Goal: Information Seeking & Learning: Learn about a topic

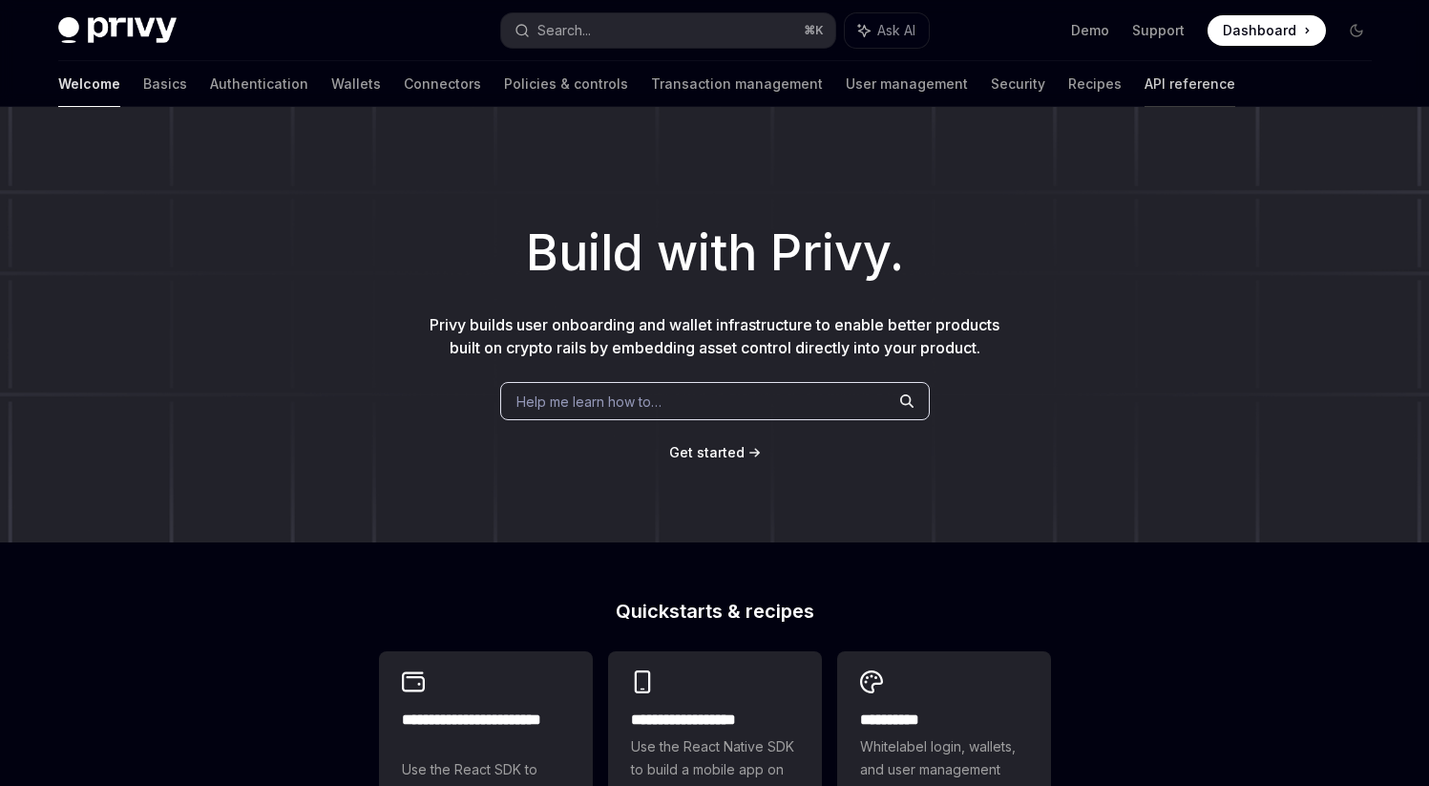
click at [1144, 91] on link "API reference" at bounding box center [1189, 84] width 91 height 46
type textarea "*"
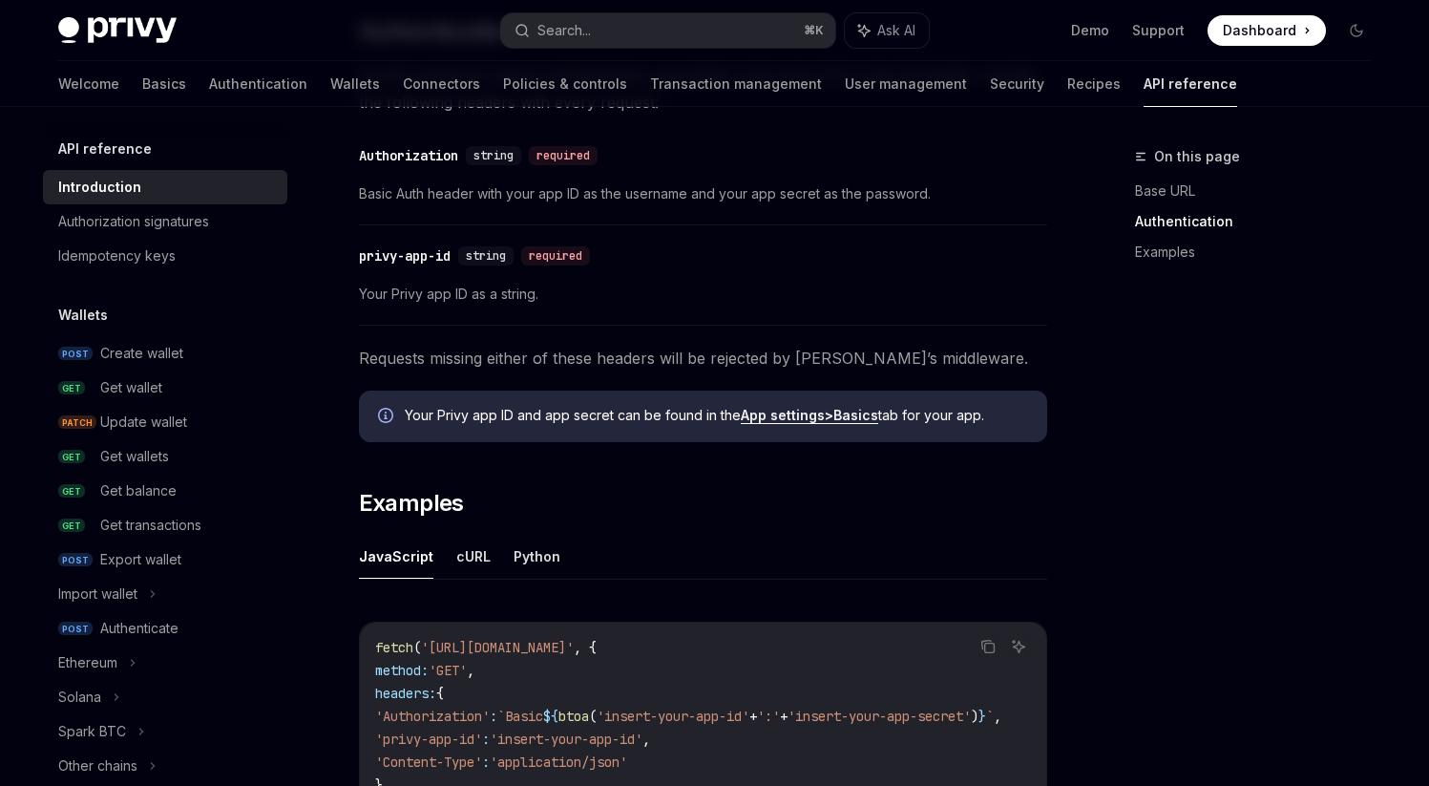
scroll to position [824, 0]
click at [594, 19] on button "Search... ⌘ K" at bounding box center [668, 30] width 334 height 34
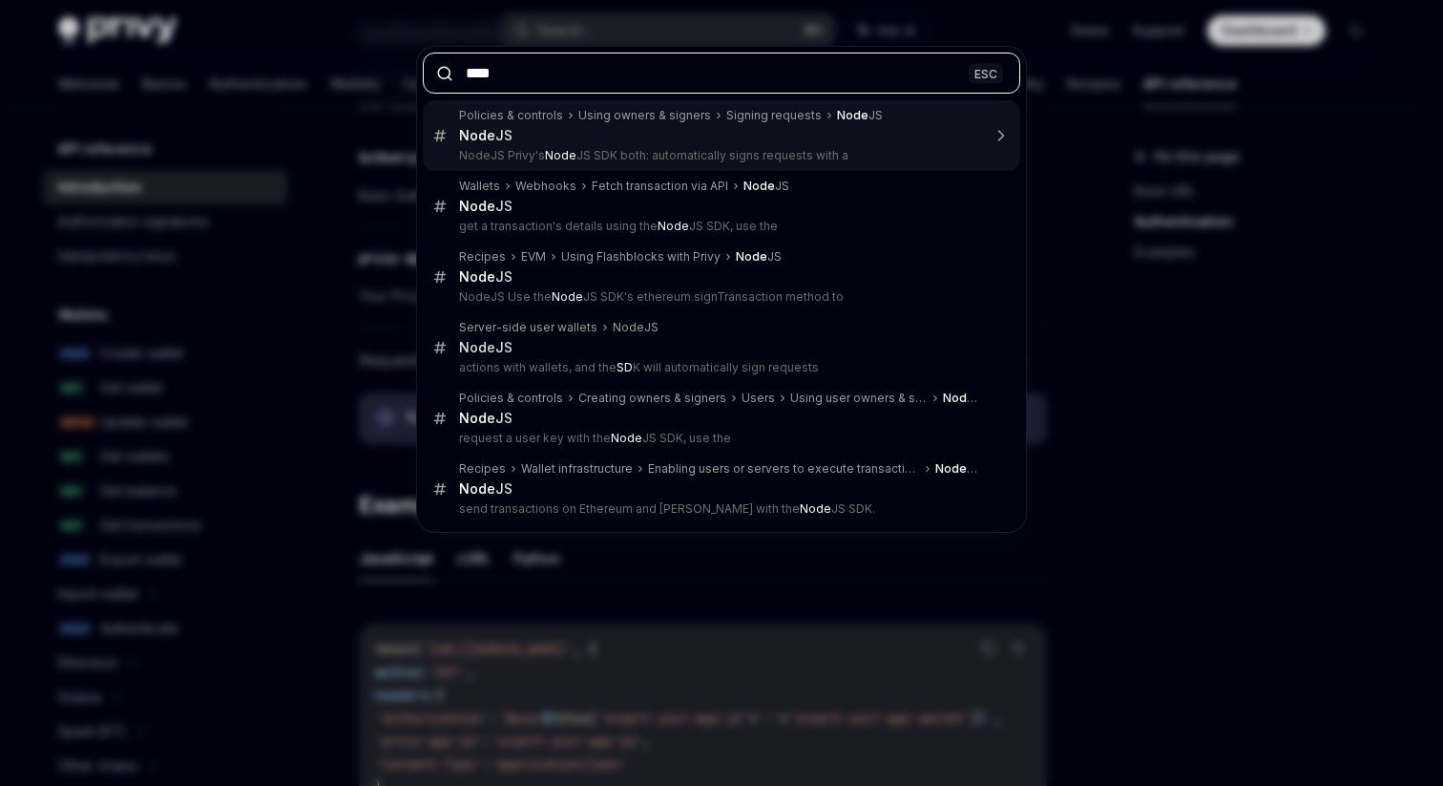
type input "***"
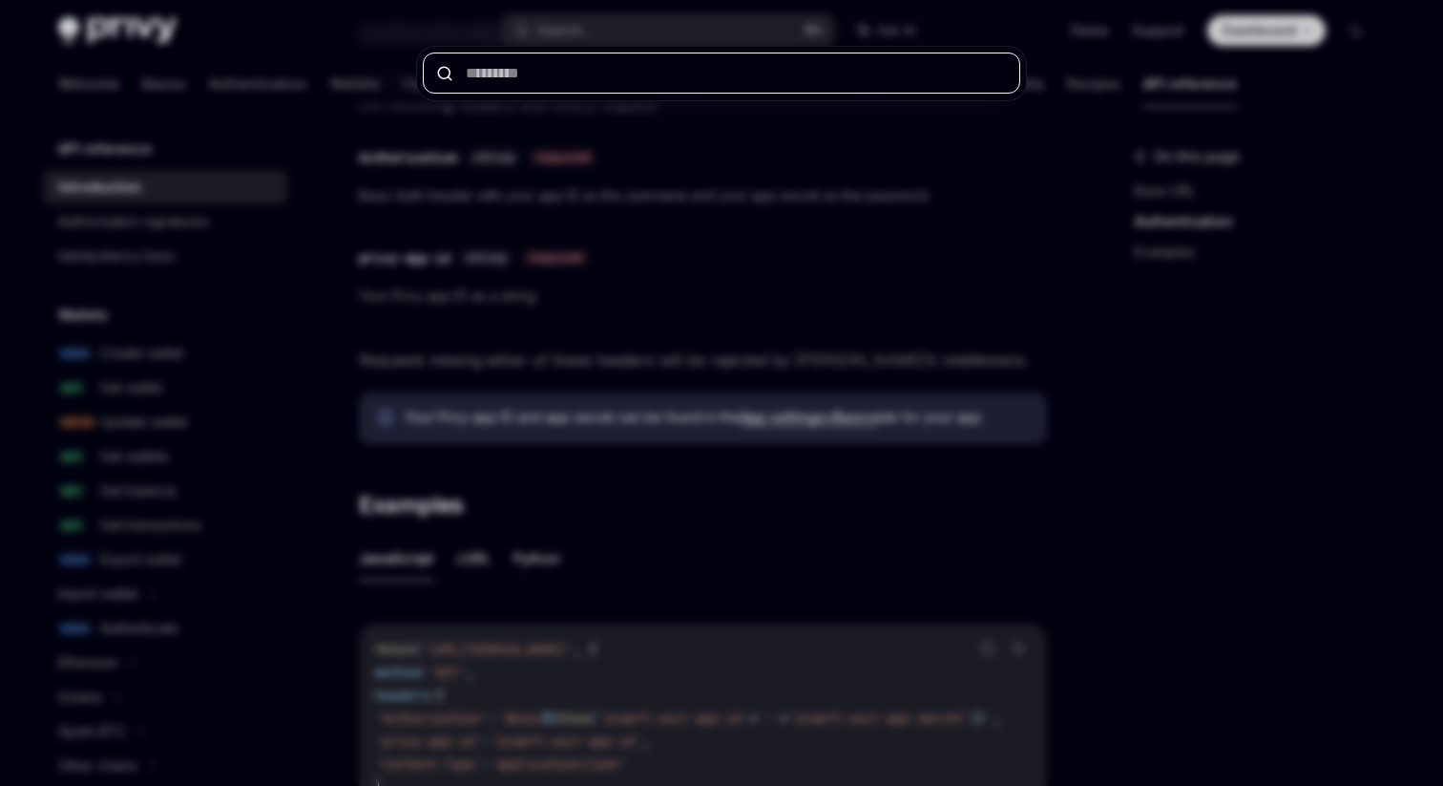
paste input "*********"
type input "*********"
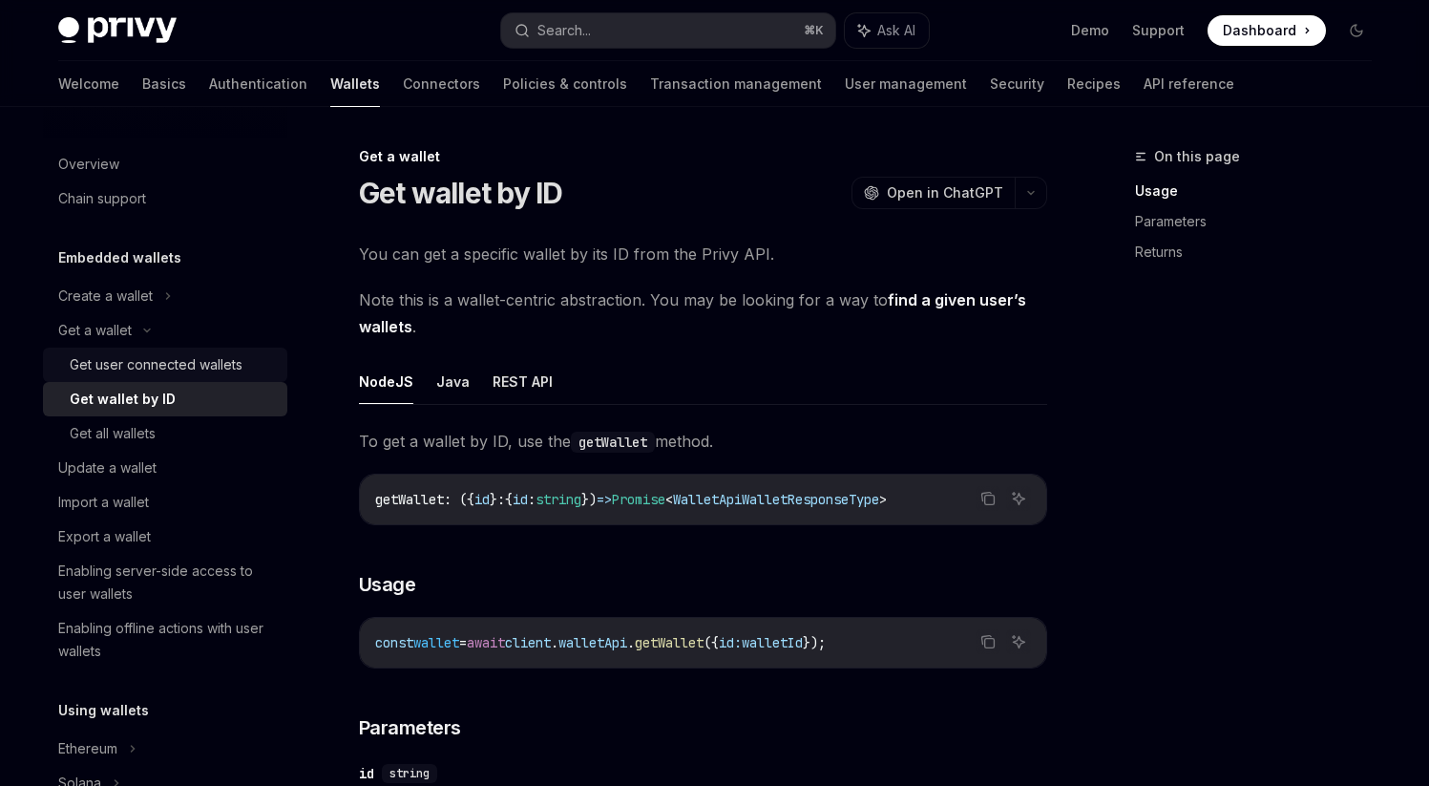
click at [172, 367] on div "Get user connected wallets" at bounding box center [156, 364] width 173 height 23
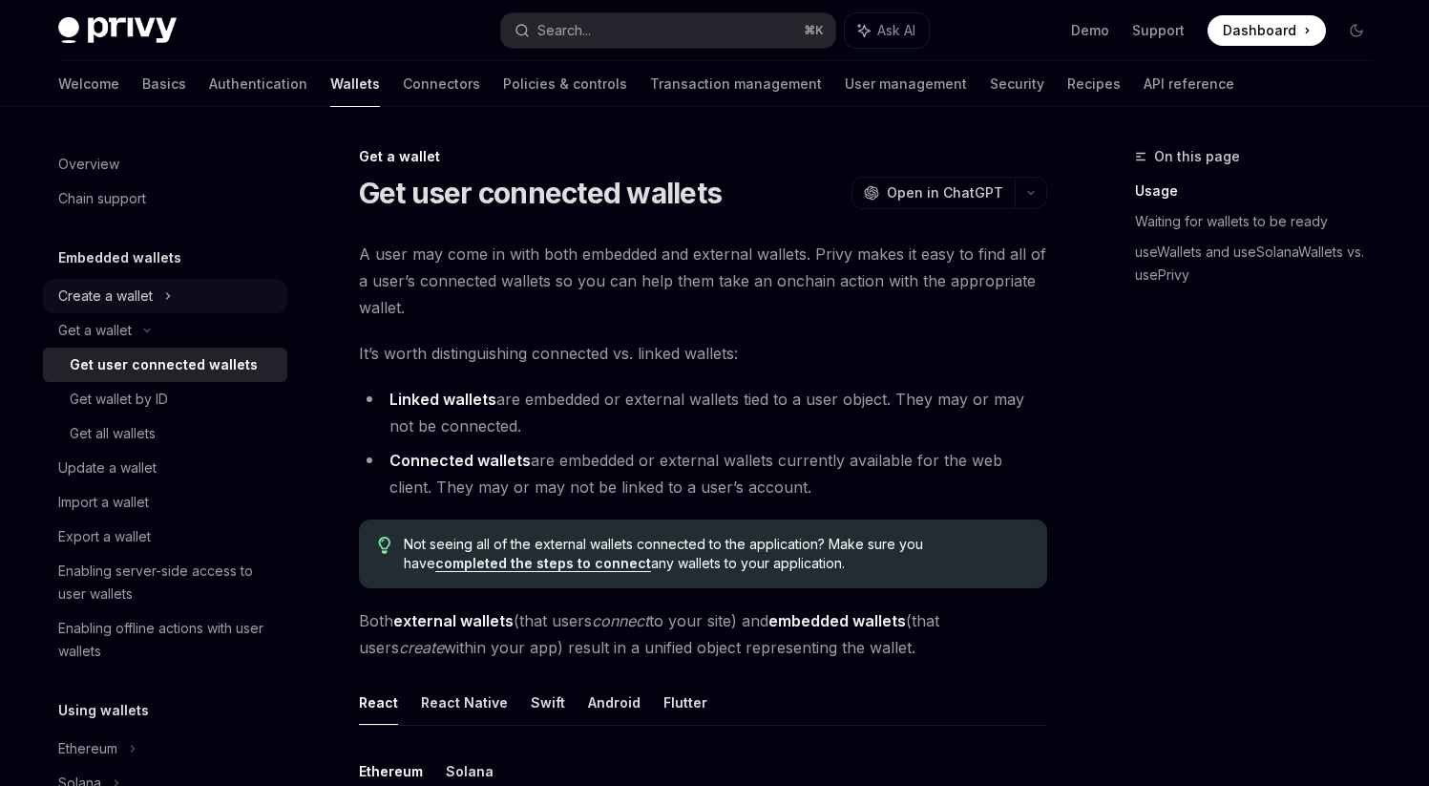
click at [141, 290] on div "Create a wallet" at bounding box center [105, 295] width 94 height 23
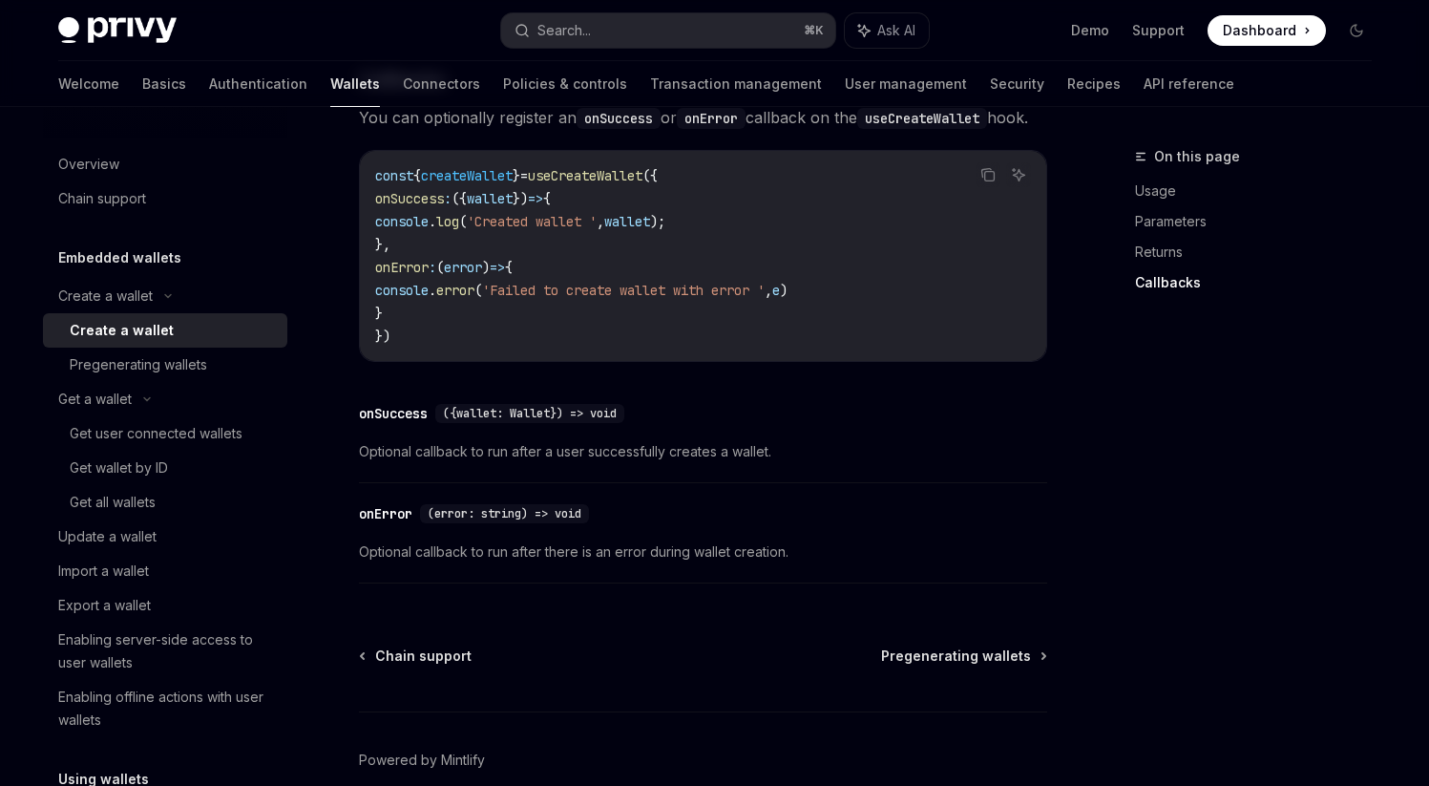
scroll to position [1497, 0]
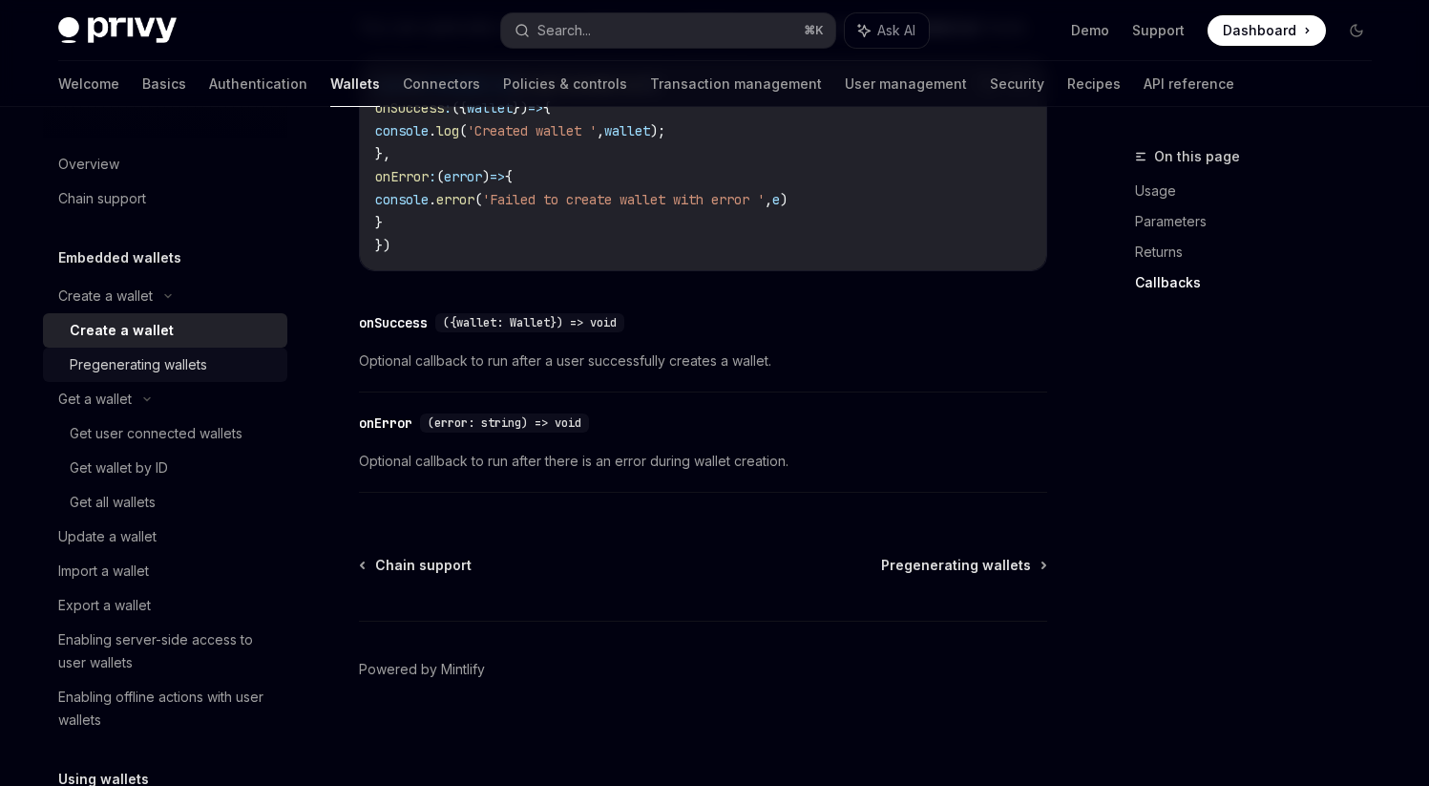
click at [223, 381] on link "Pregenerating wallets" at bounding box center [165, 364] width 244 height 34
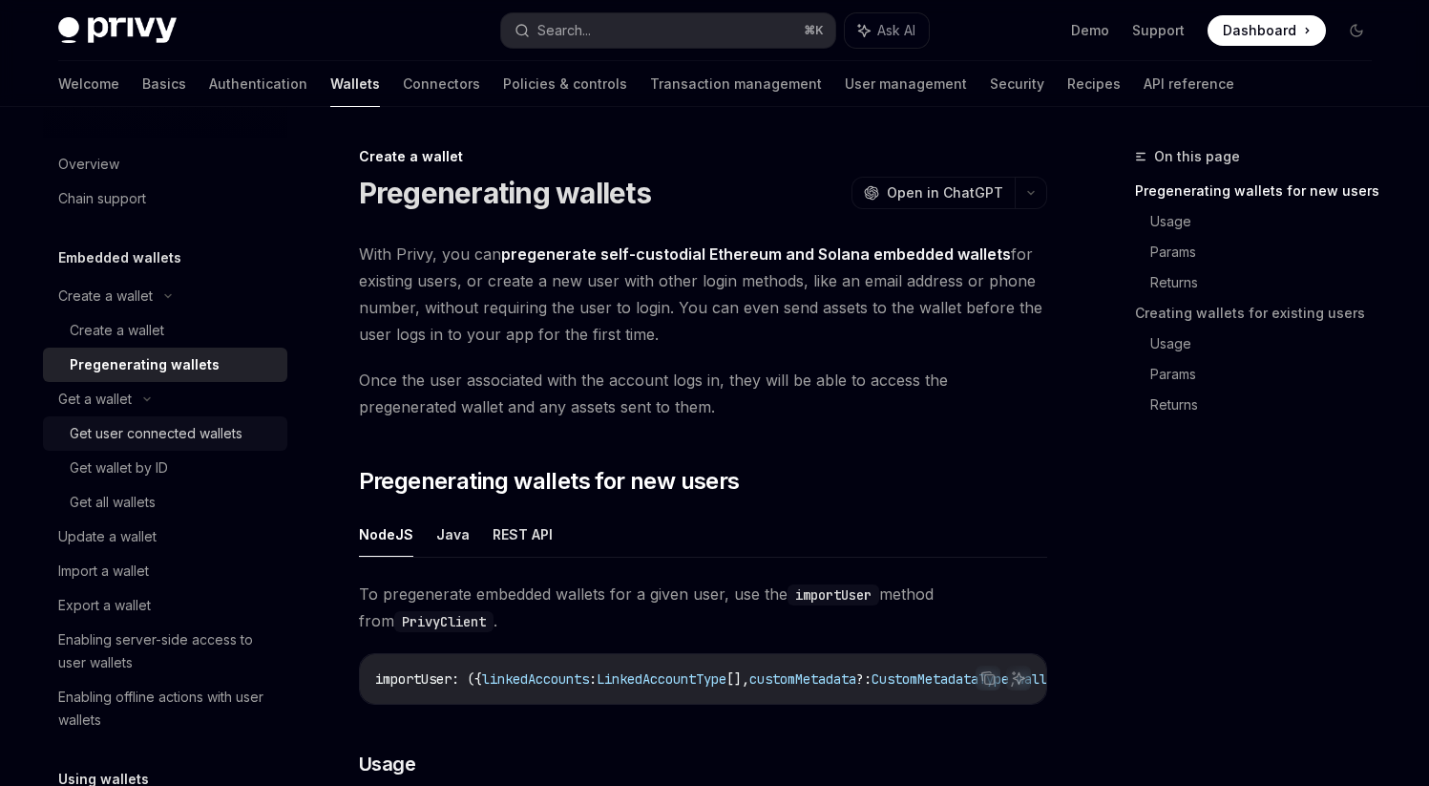
click at [217, 444] on div "Get user connected wallets" at bounding box center [156, 433] width 173 height 23
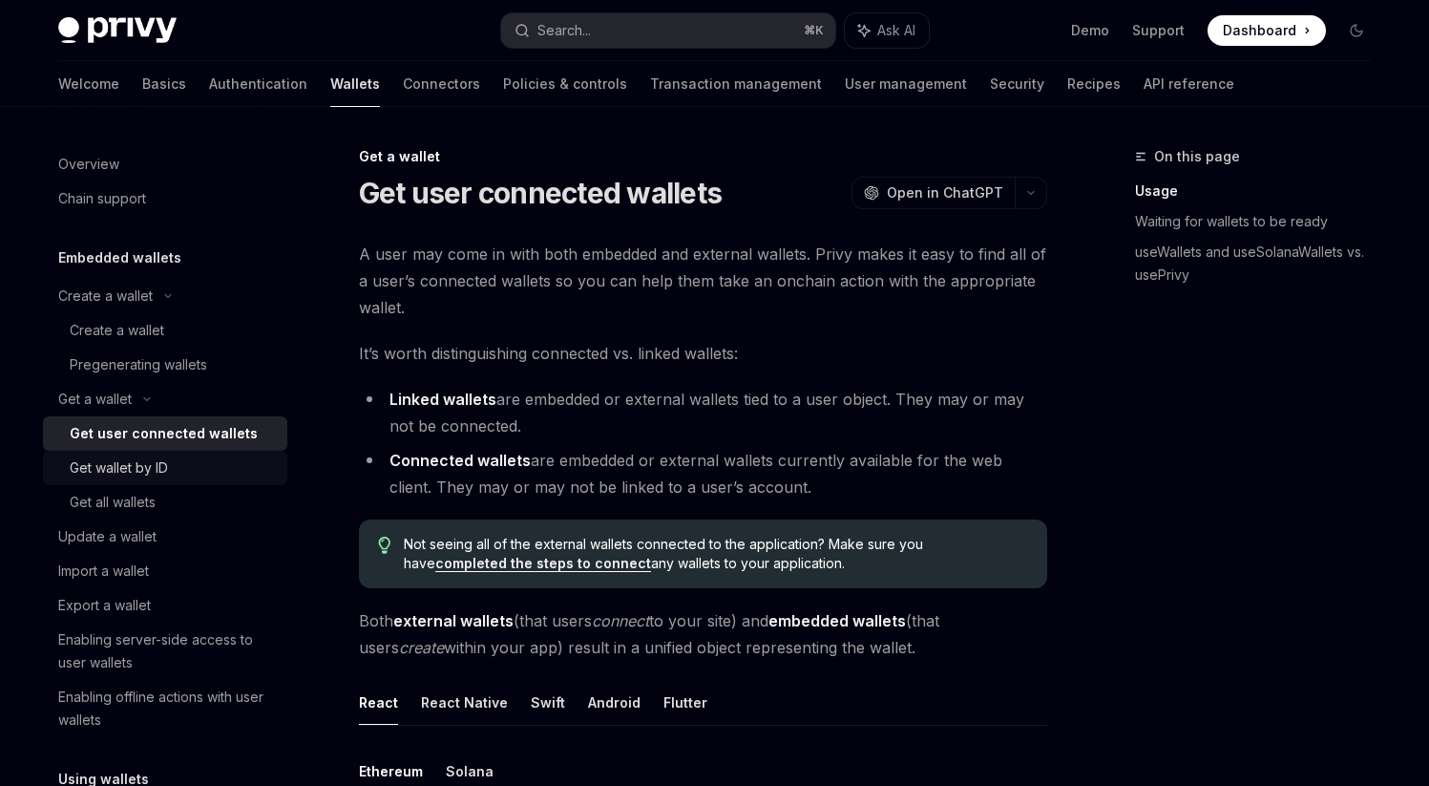
click at [207, 469] on div "Get wallet by ID" at bounding box center [173, 467] width 206 height 23
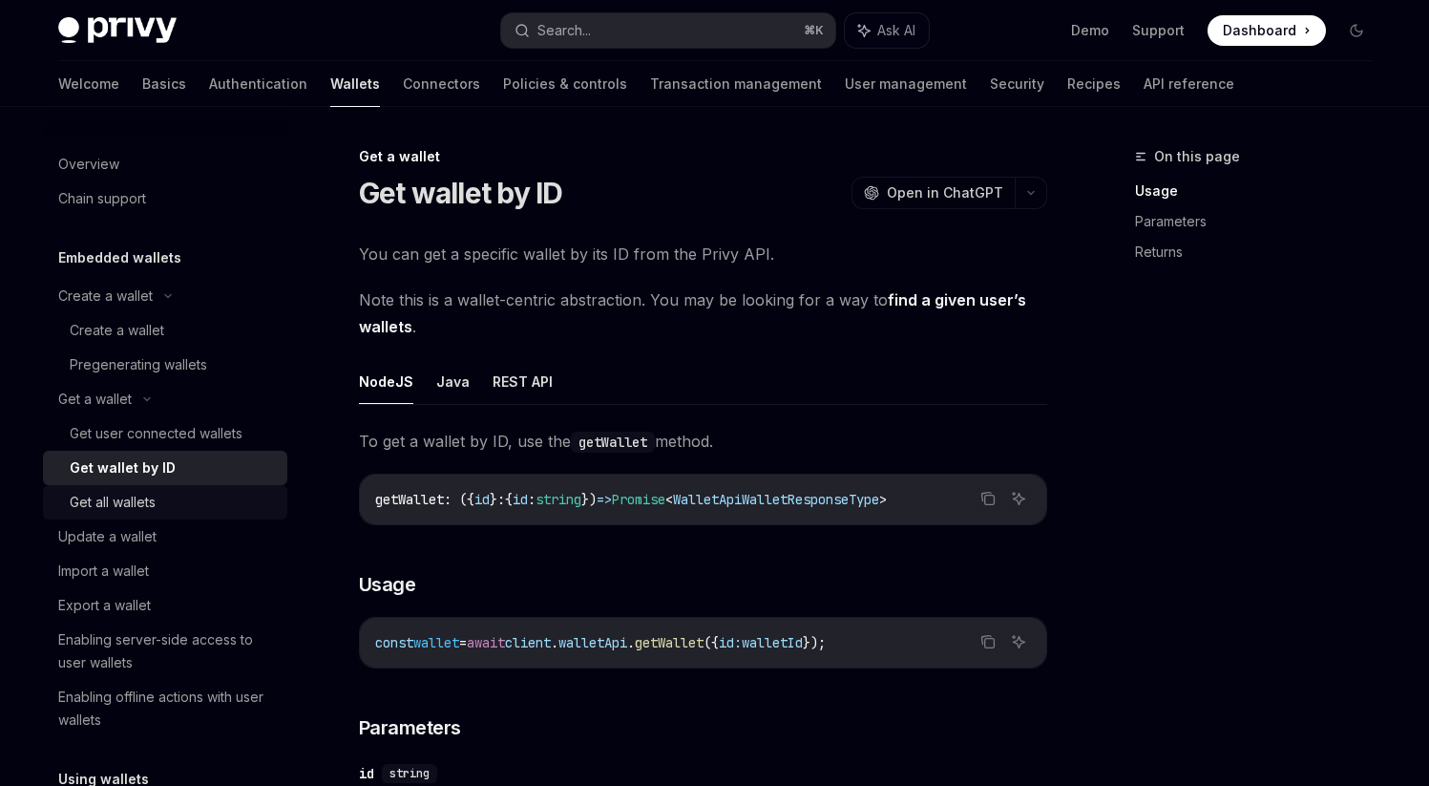
click at [185, 511] on div "Get all wallets" at bounding box center [173, 502] width 206 height 23
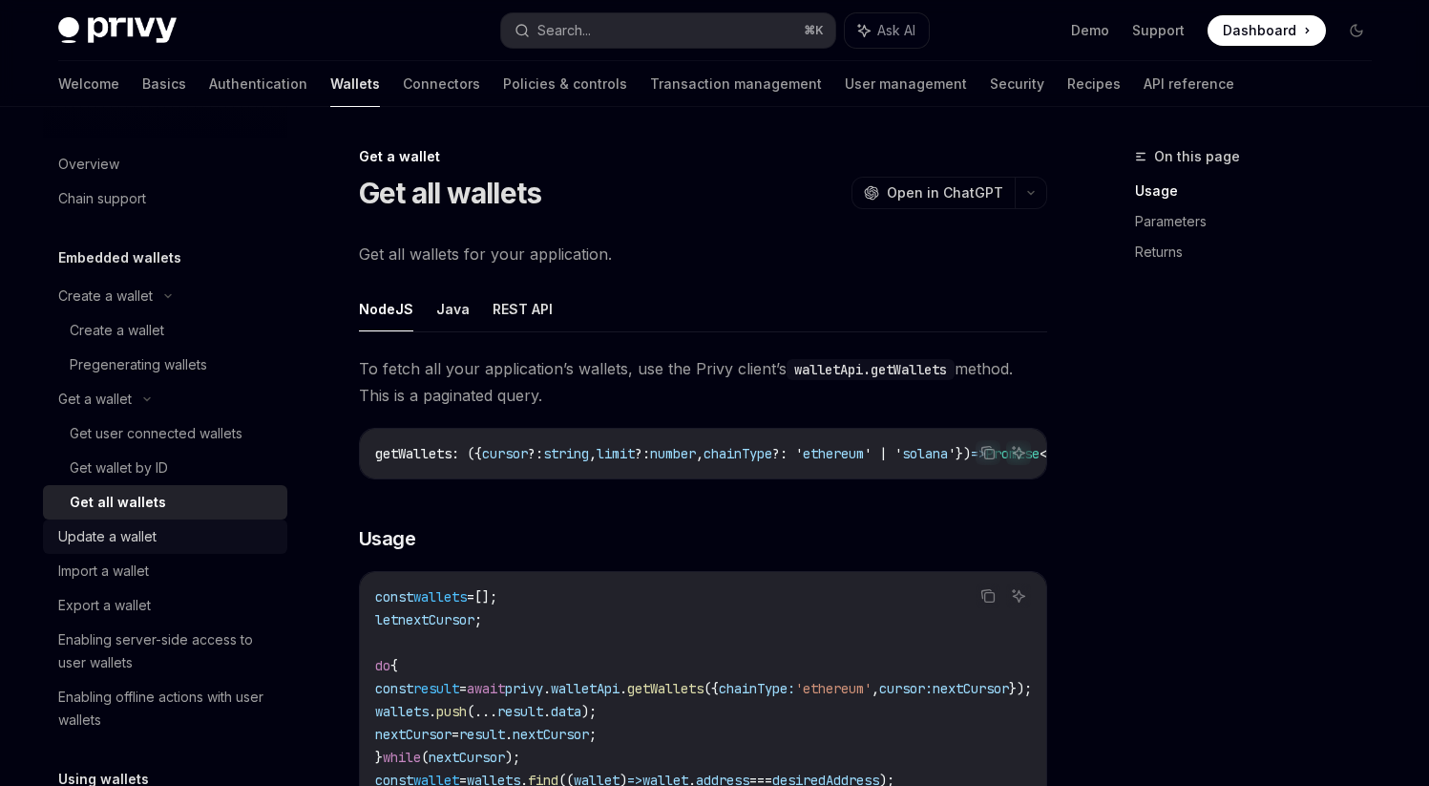
click at [200, 535] on div "Update a wallet" at bounding box center [167, 536] width 218 height 23
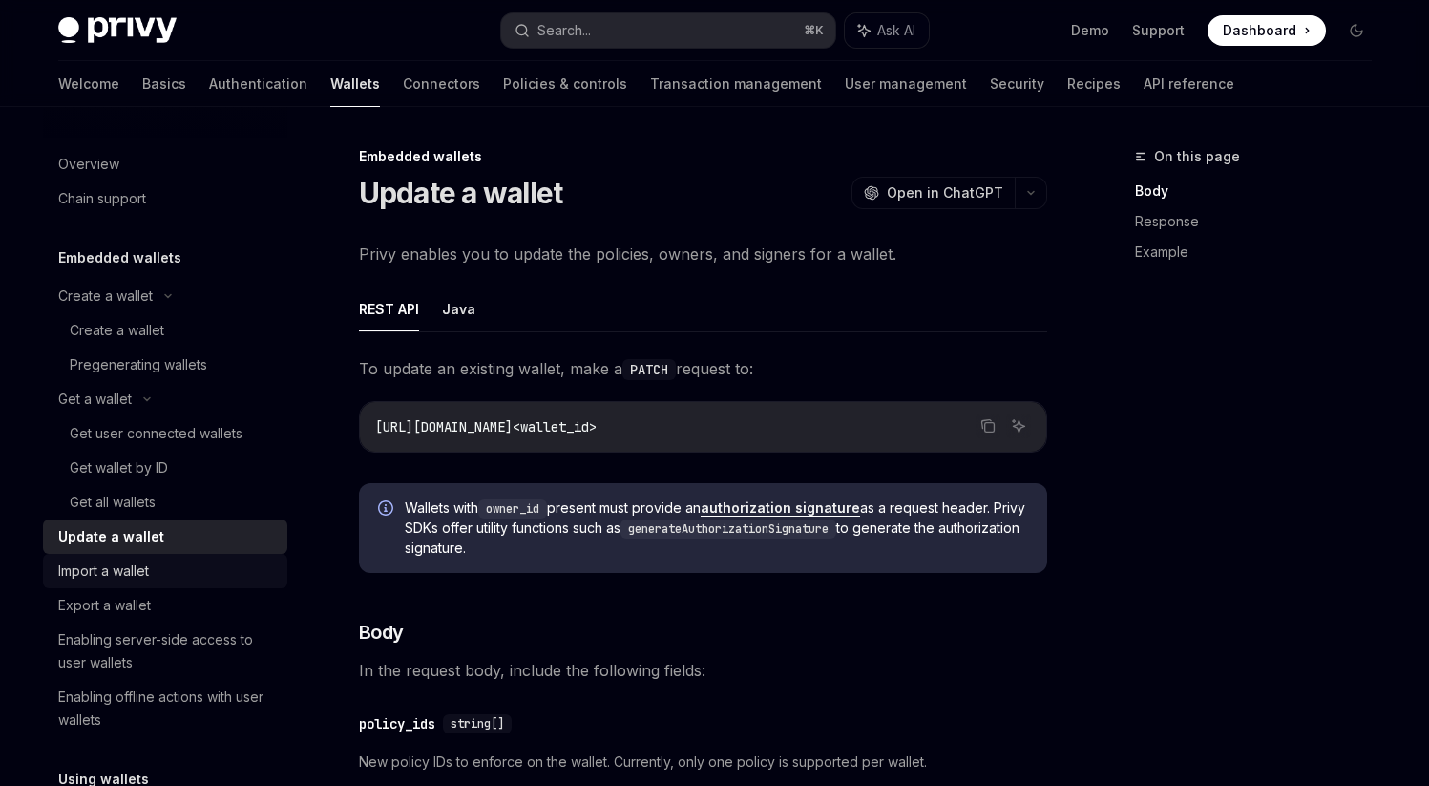
click at [194, 566] on div "Import a wallet" at bounding box center [167, 570] width 218 height 23
type textarea "*"
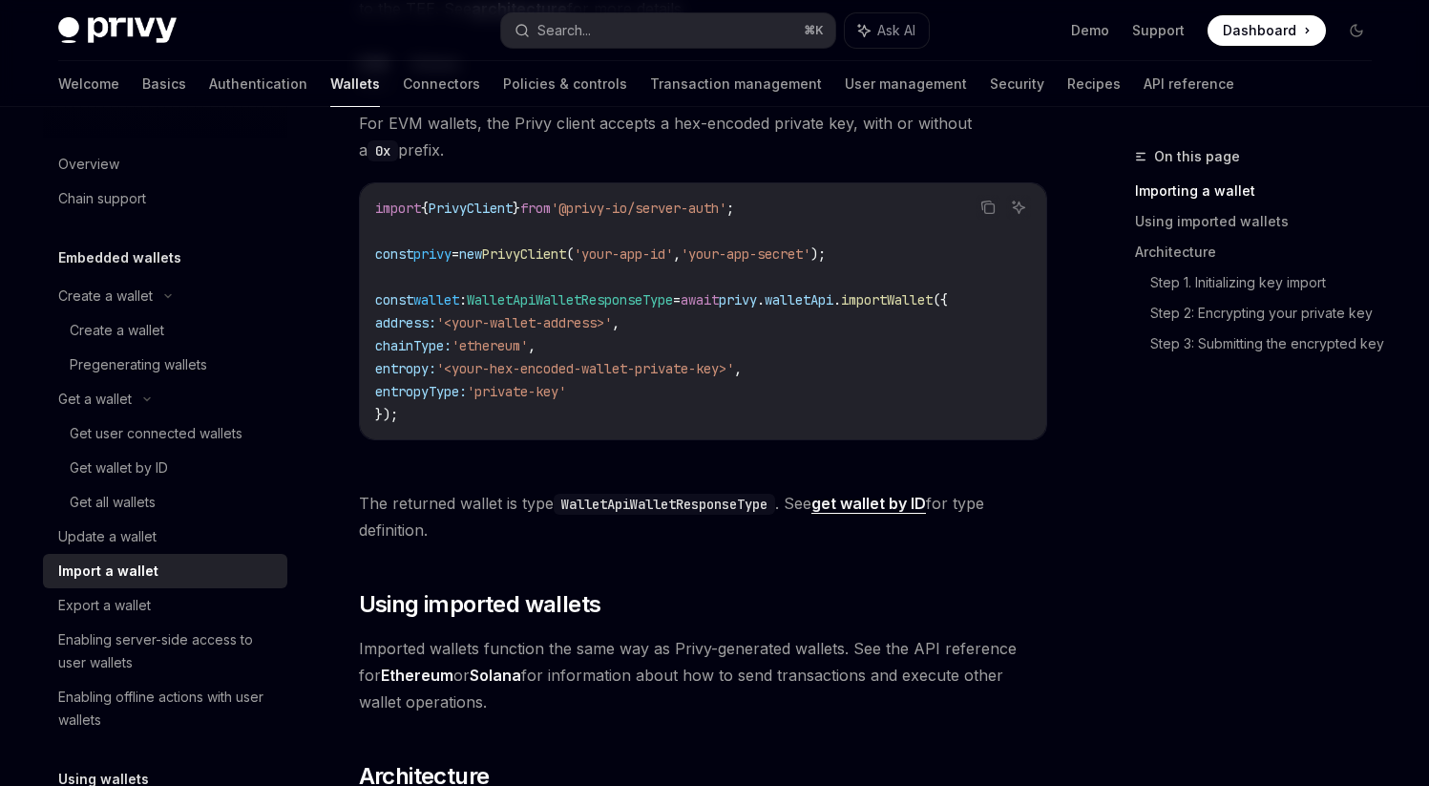
scroll to position [650, 0]
drag, startPoint x: 362, startPoint y: 510, endPoint x: 475, endPoint y: 549, distance: 120.1
click at [475, 545] on span "The returned wallet is type WalletApiWalletResponseType . See get wallet by ID …" at bounding box center [703, 518] width 688 height 53
click at [637, 605] on h2 "​ Using imported wallets" at bounding box center [703, 606] width 688 height 31
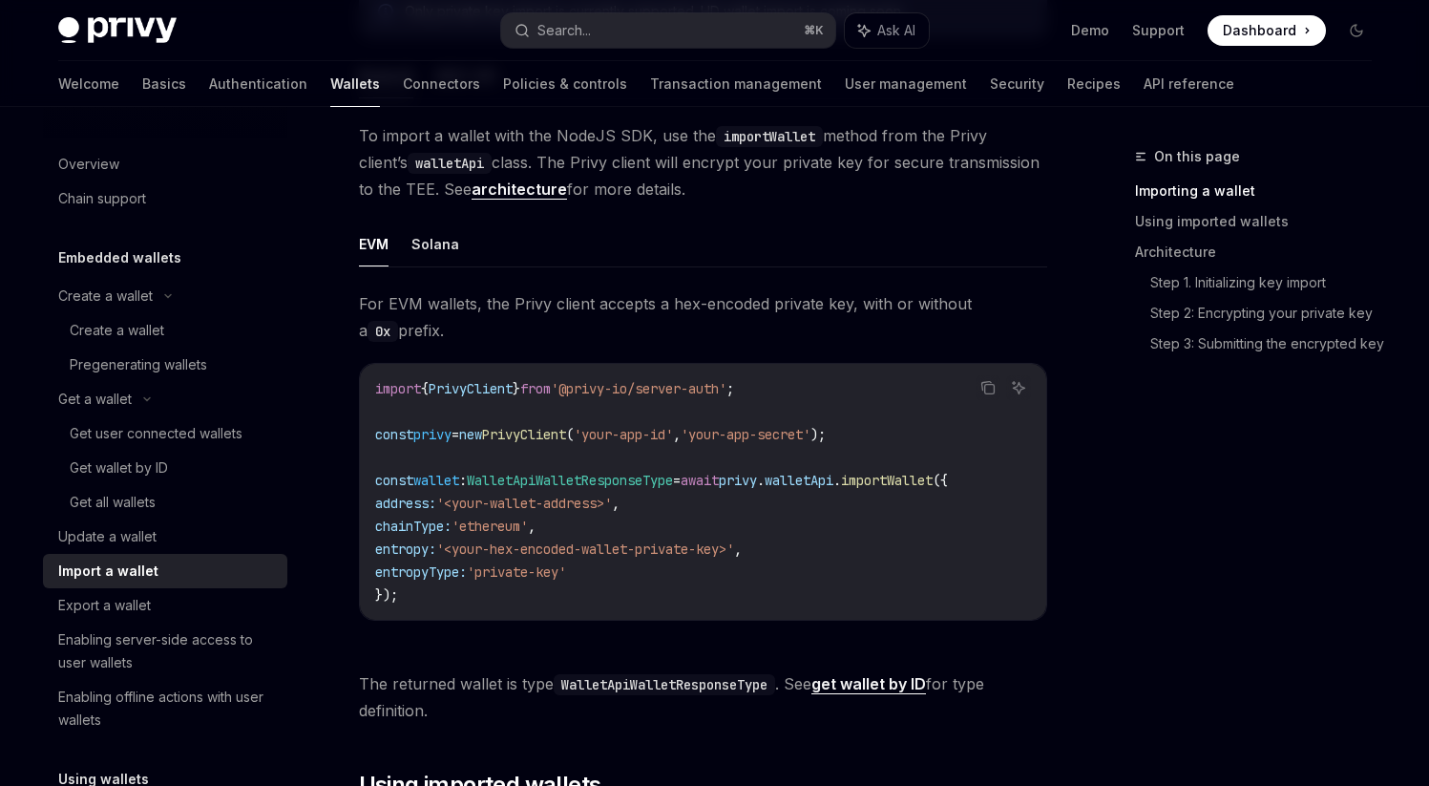
scroll to position [470, 0]
